Goal: Obtain resource: Obtain resource

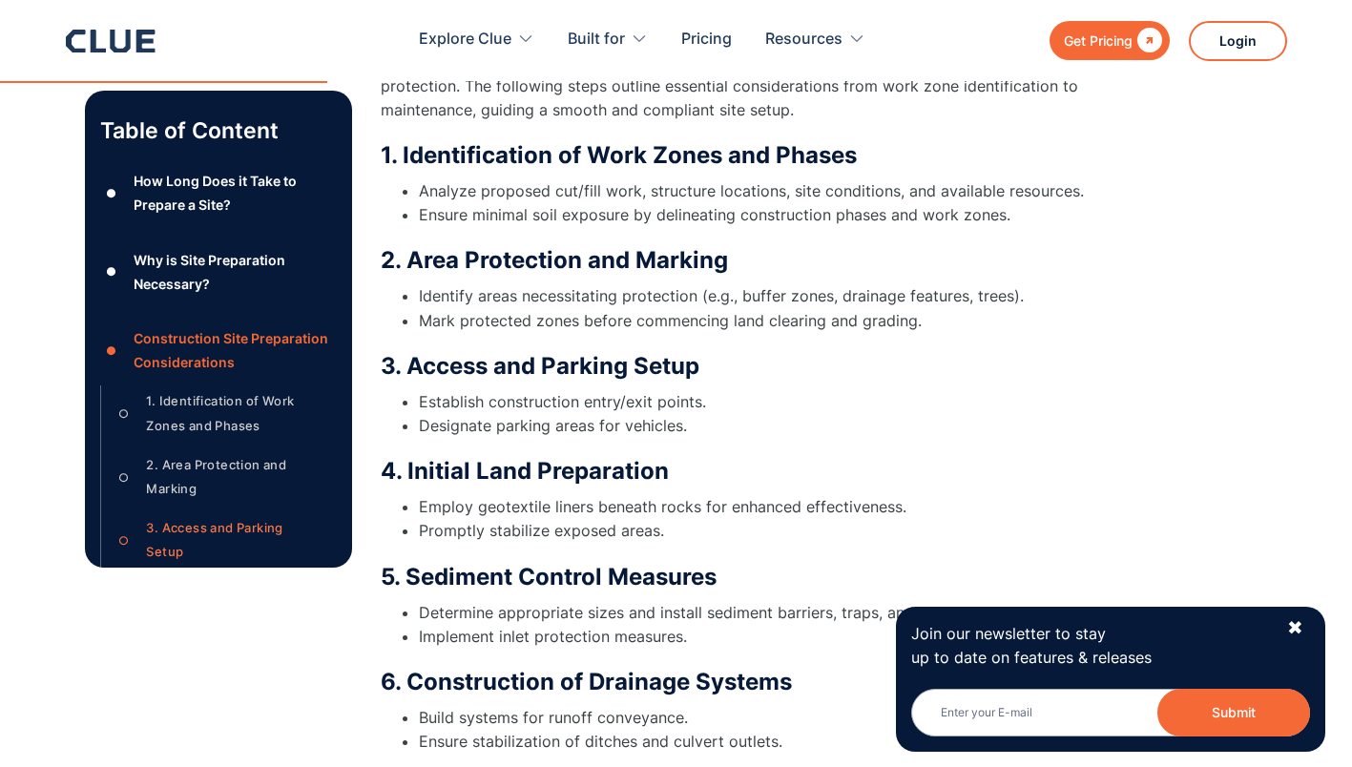
scroll to position [3561, 0]
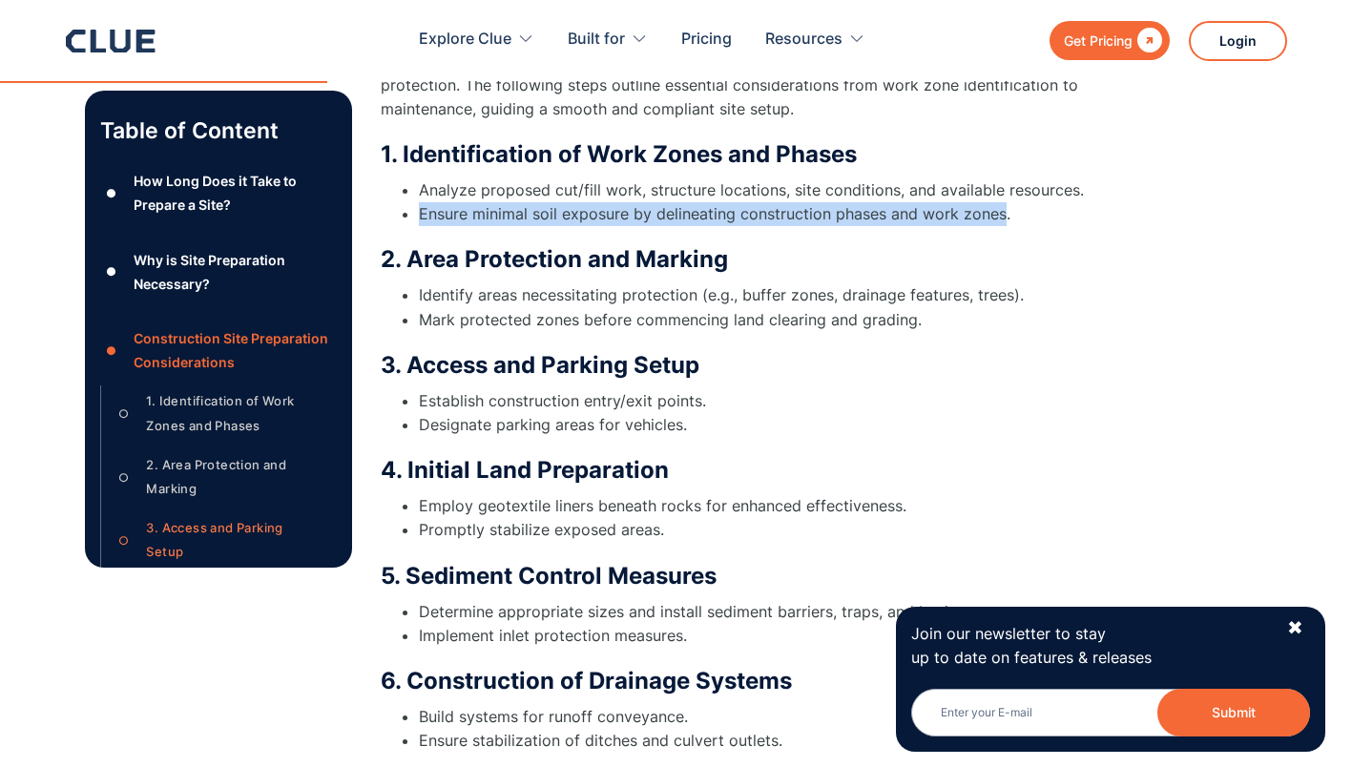
drag, startPoint x: 422, startPoint y: 192, endPoint x: 1001, endPoint y: 191, distance: 579.2
click at [1001, 202] on li "Ensure minimal soil exposure by delineating construction phases and work zones." at bounding box center [781, 214] width 725 height 24
copy li "Ensure minimal soil exposure by delineating construction phases and work zones"
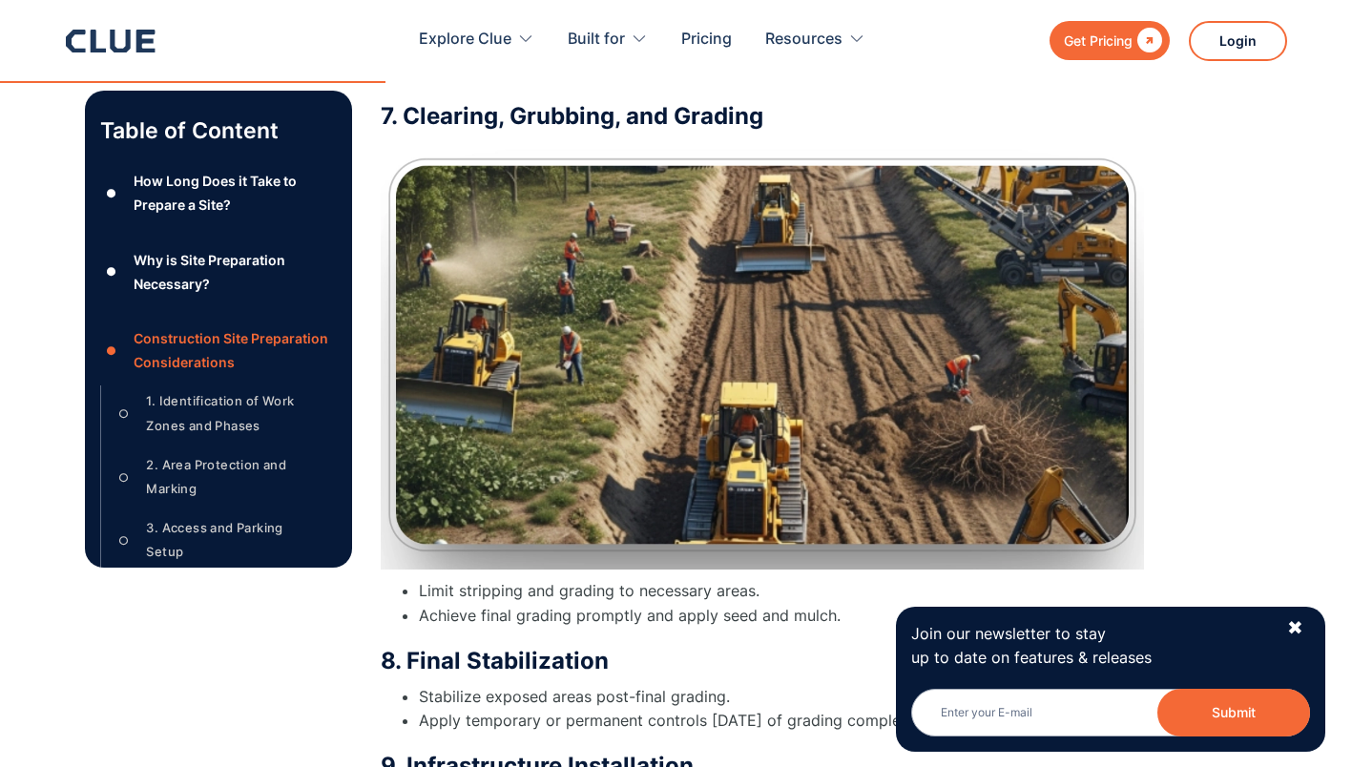
scroll to position [4238, 0]
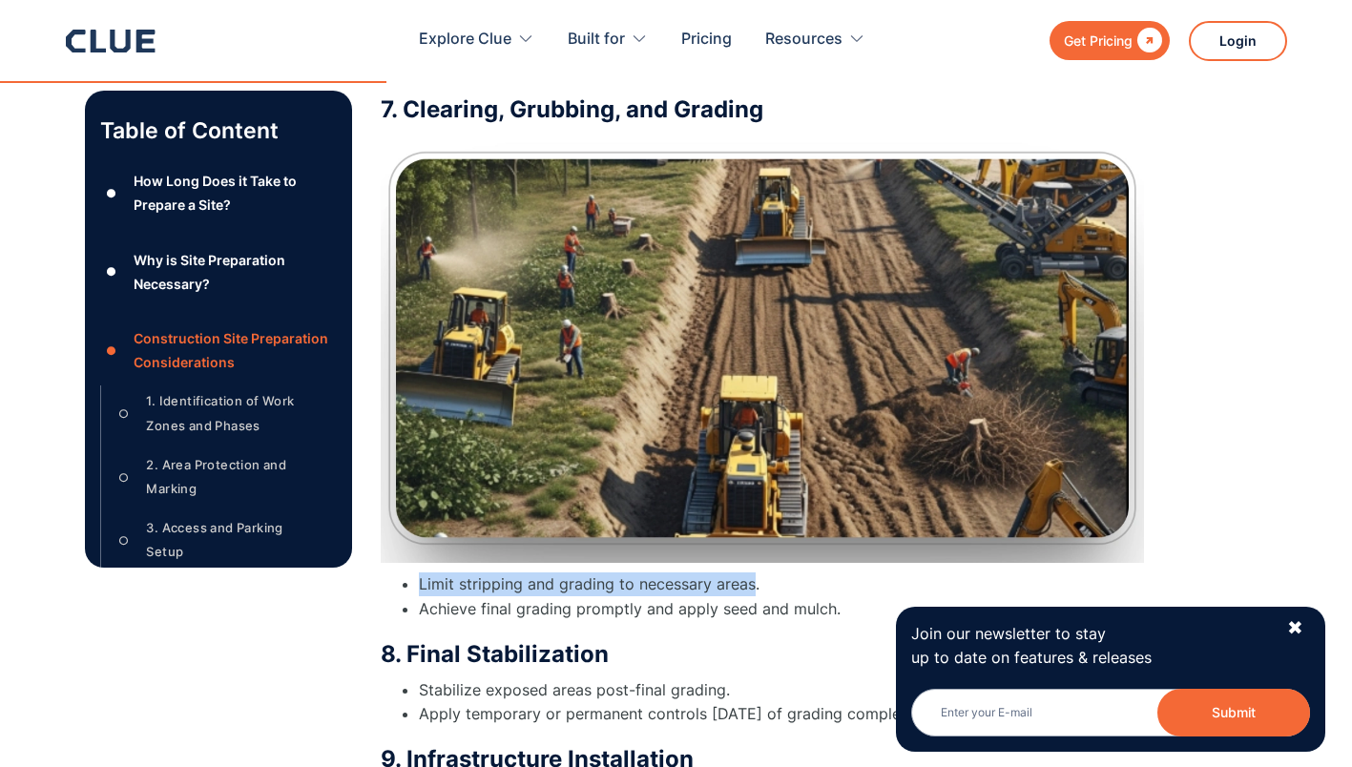
drag, startPoint x: 421, startPoint y: 558, endPoint x: 749, endPoint y: 553, distance: 328.3
click at [749, 573] on li "Limit stripping and grading to necessary areas." at bounding box center [781, 585] width 725 height 24
copy li "Limit stripping and grading to necessary areas"
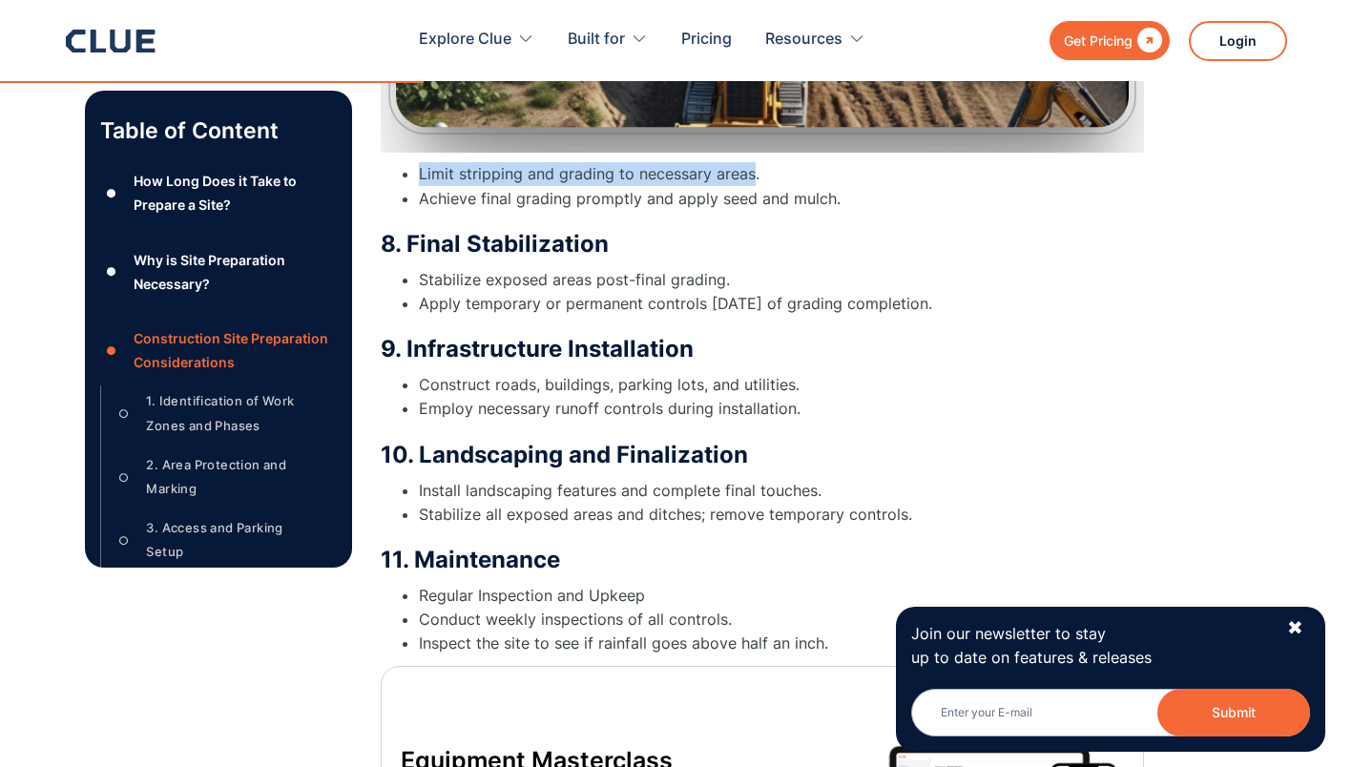
scroll to position [4675, 0]
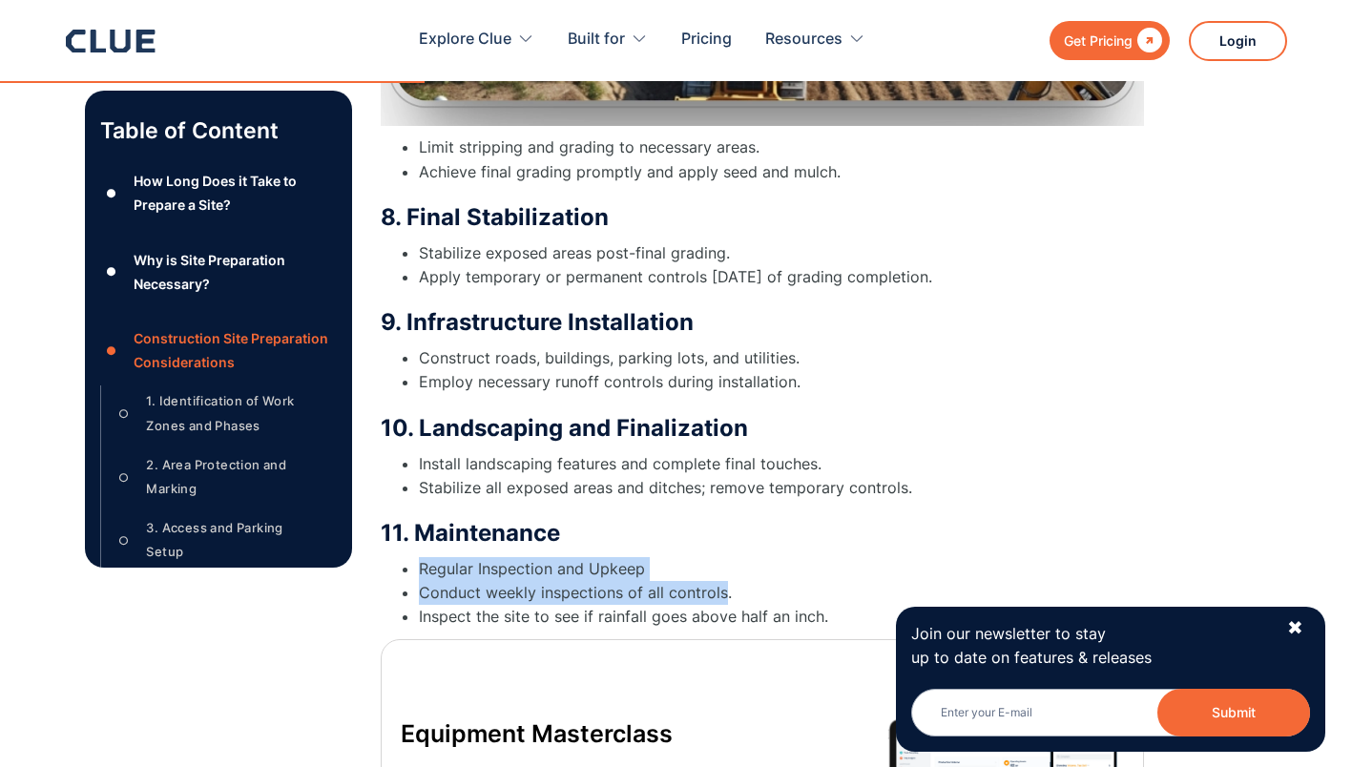
drag, startPoint x: 422, startPoint y: 547, endPoint x: 719, endPoint y: 568, distance: 298.4
click at [719, 568] on ul "Regular Inspection and Upkeep Conduct weekly inspections of all controls. Inspe…" at bounding box center [762, 593] width 763 height 73
copy ul "Regular Inspection and Upkeep Conduct weekly inspections of all controls"
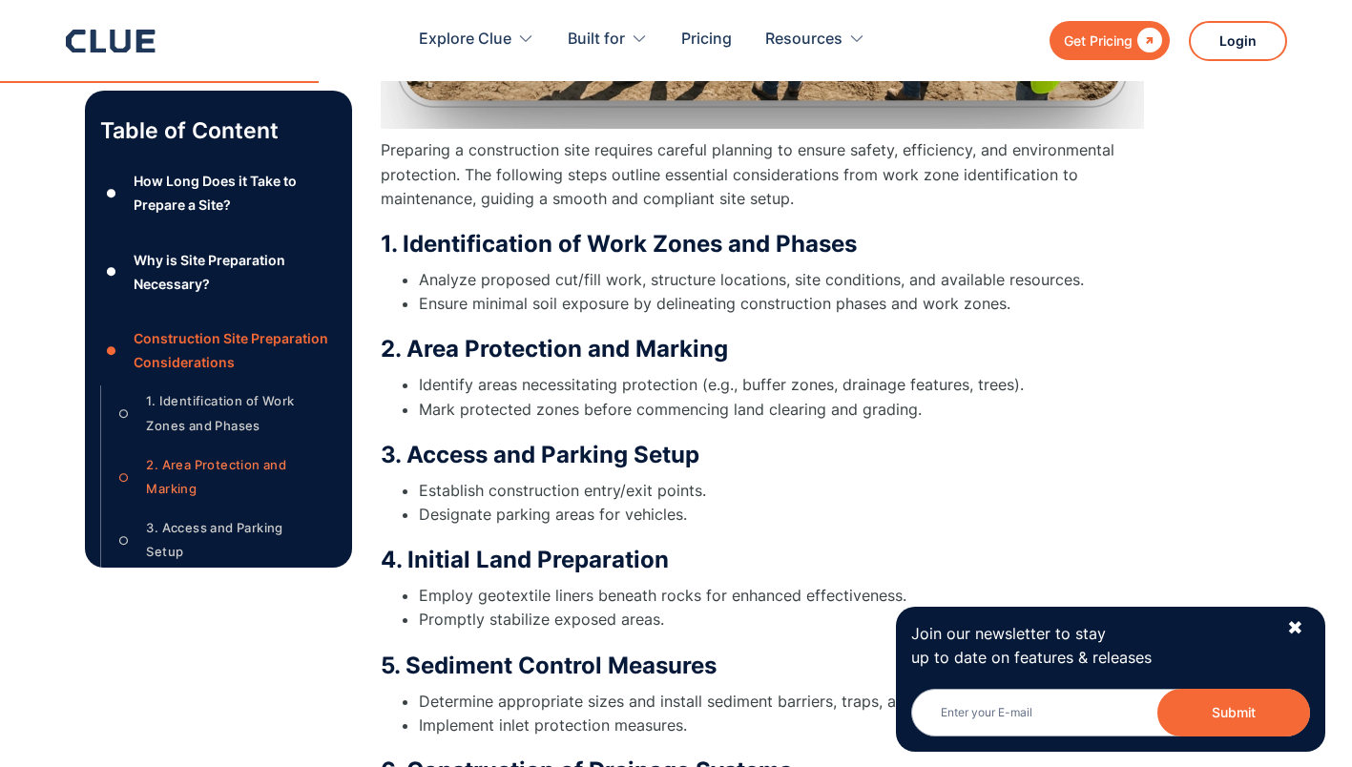
scroll to position [3477, 0]
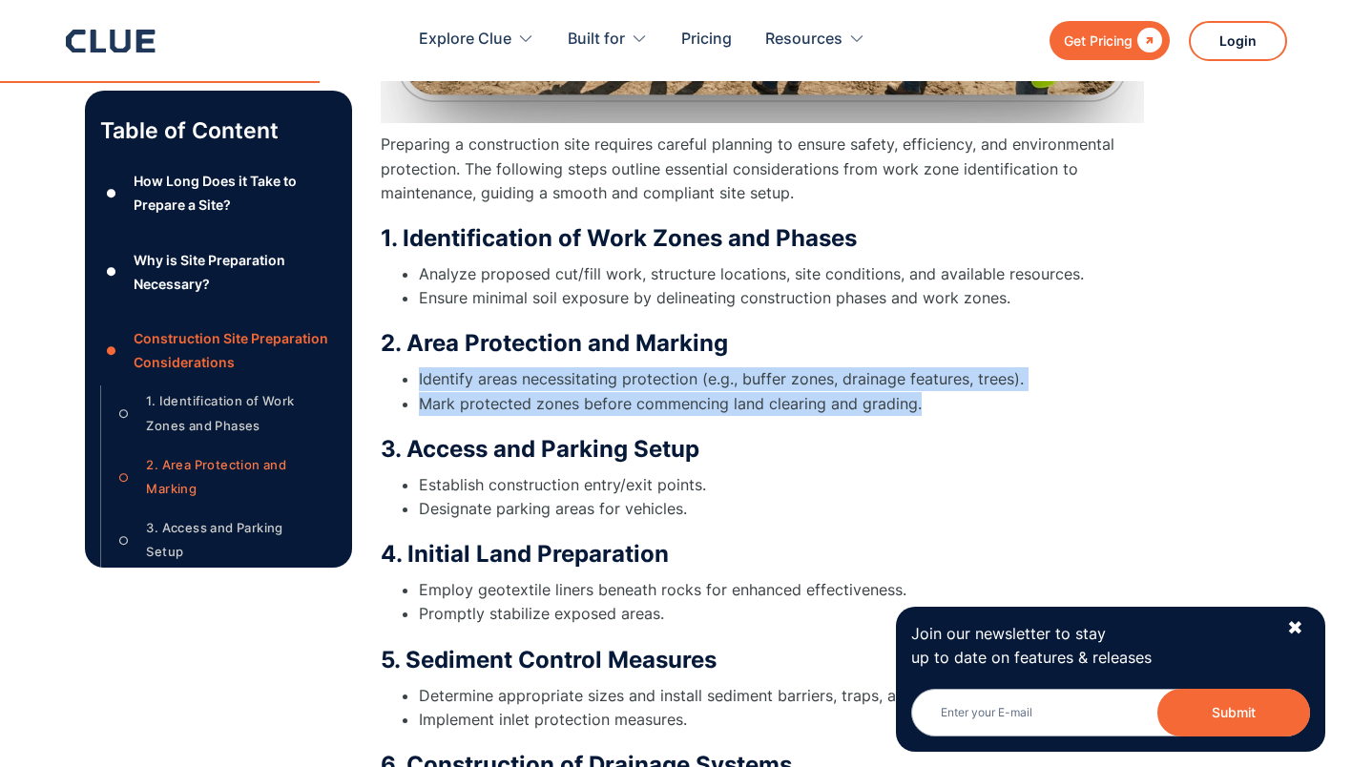
drag, startPoint x: 418, startPoint y: 360, endPoint x: 918, endPoint y: 373, distance: 500.2
click at [918, 373] on ul "Identify areas necessitating protection (e.g., buffer zones, drainage features,…" at bounding box center [762, 391] width 763 height 48
copy ul "Identify areas necessitating protection (e.g., buffer zones, drainage features,…"
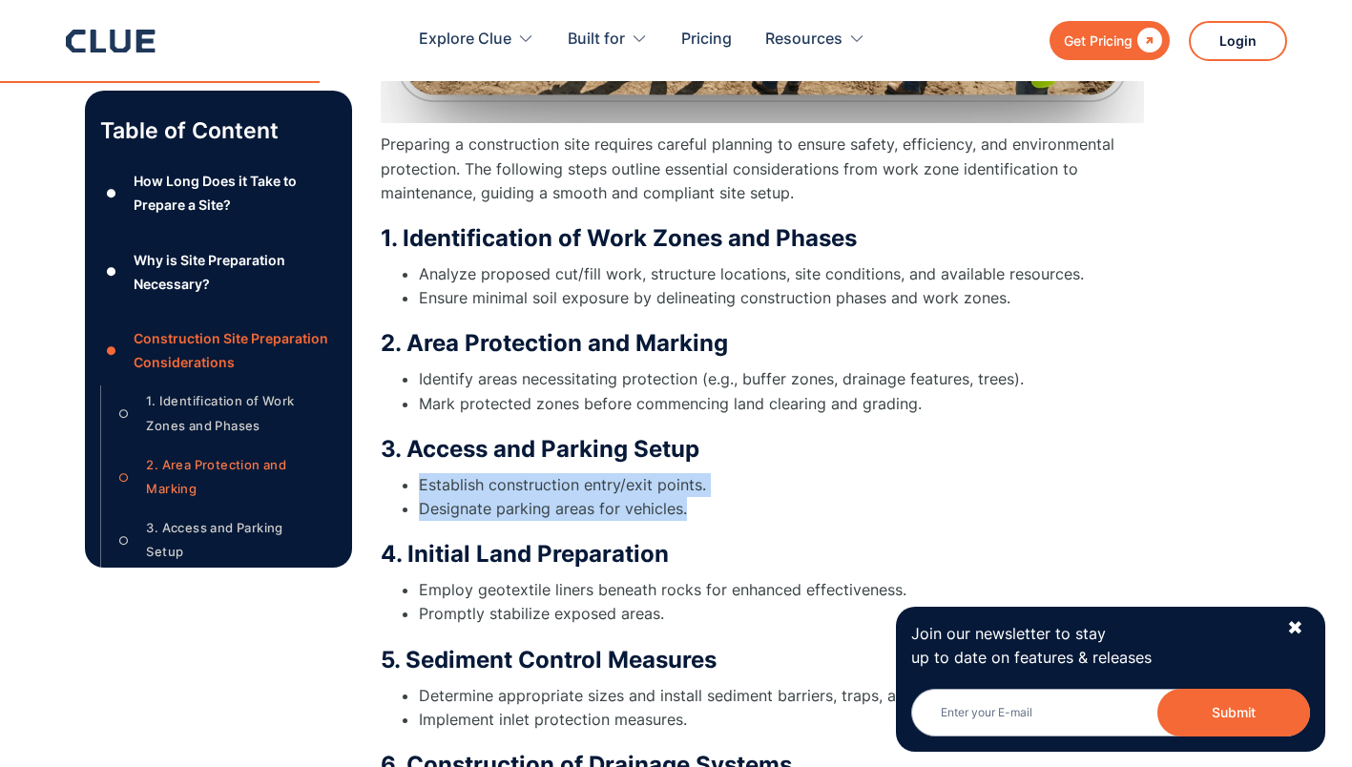
drag, startPoint x: 422, startPoint y: 463, endPoint x: 685, endPoint y: 485, distance: 264.3
click at [685, 485] on ul "Establish construction entry/exit points. Designate parking areas for vehicles." at bounding box center [762, 497] width 763 height 48
copy ul "Establish construction entry/exit points. Designate parking areas for vehicles."
